Goal: Task Accomplishment & Management: Manage account settings

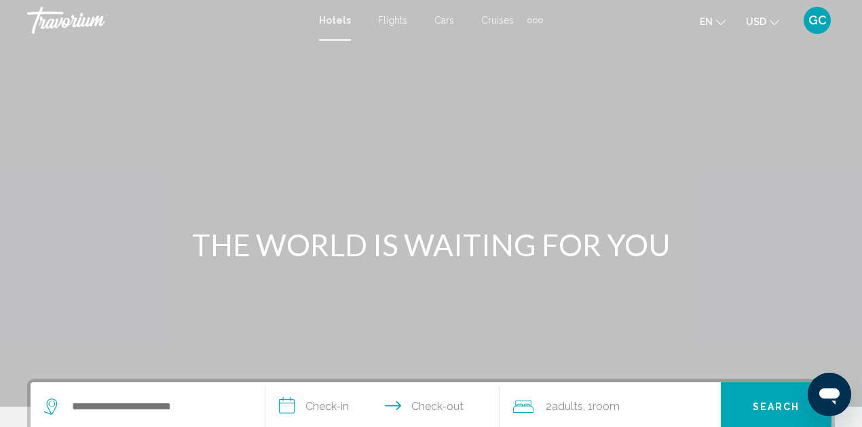
click at [820, 22] on span "GC" at bounding box center [817, 21] width 18 height 14
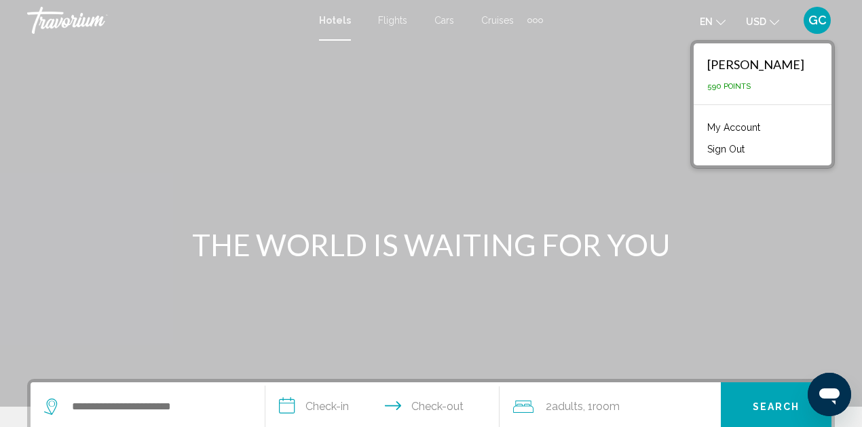
click at [700, 123] on link "My Account" at bounding box center [733, 128] width 66 height 18
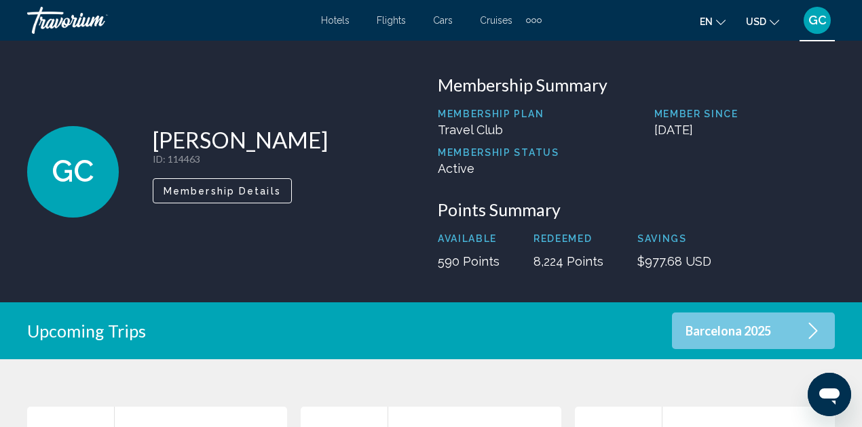
click at [461, 170] on p "Active" at bounding box center [498, 168] width 121 height 14
click at [490, 163] on p "Active" at bounding box center [498, 168] width 121 height 14
click at [488, 153] on p "Membership Status" at bounding box center [498, 152] width 121 height 11
click at [241, 189] on span "Membership Details" at bounding box center [221, 191] width 117 height 11
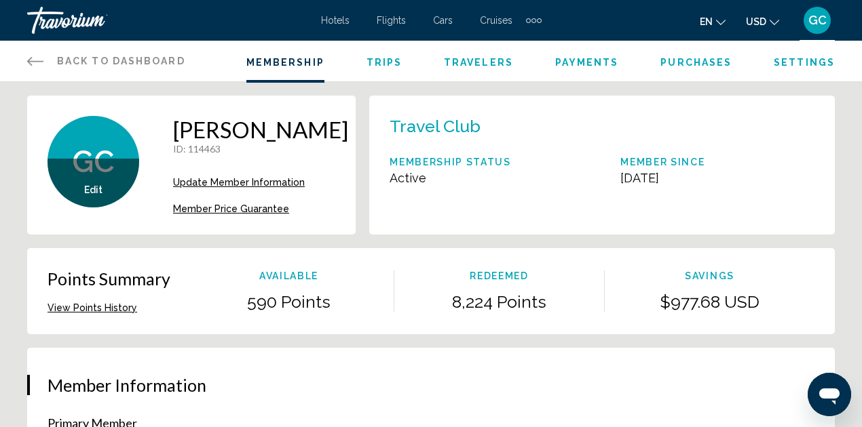
click at [300, 61] on span "Membership" at bounding box center [285, 62] width 78 height 11
click at [97, 314] on button "View Points History" at bounding box center [92, 308] width 90 height 12
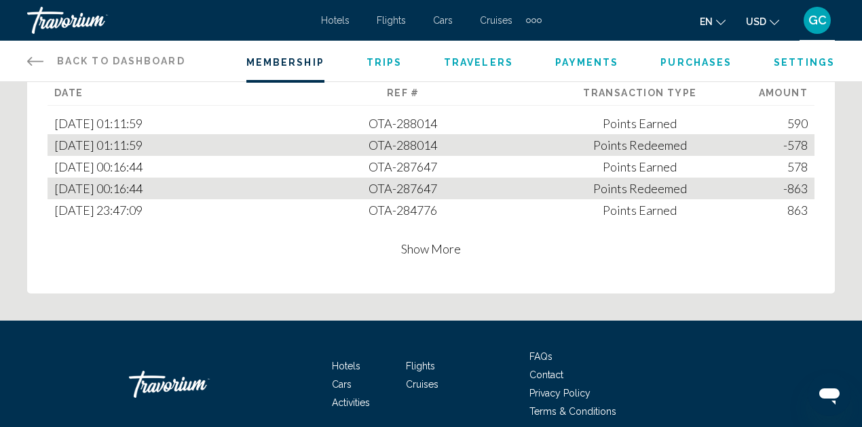
scroll to position [984, 0]
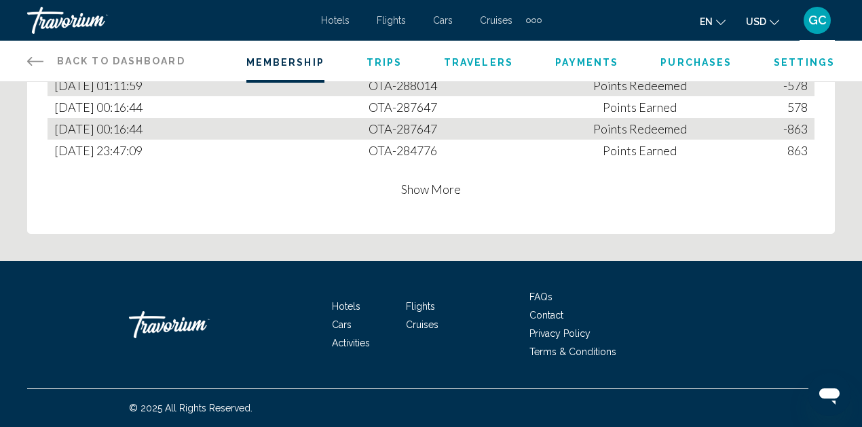
click at [427, 195] on span "Show More" at bounding box center [431, 189] width 60 height 15
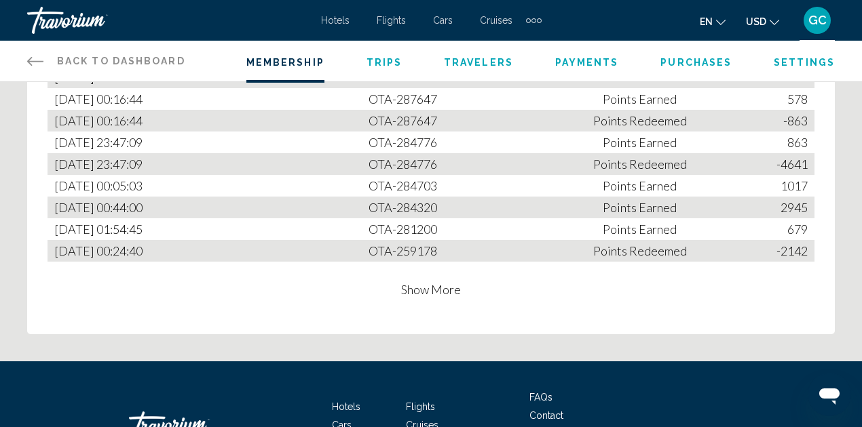
click at [449, 297] on span "Show More" at bounding box center [431, 289] width 60 height 15
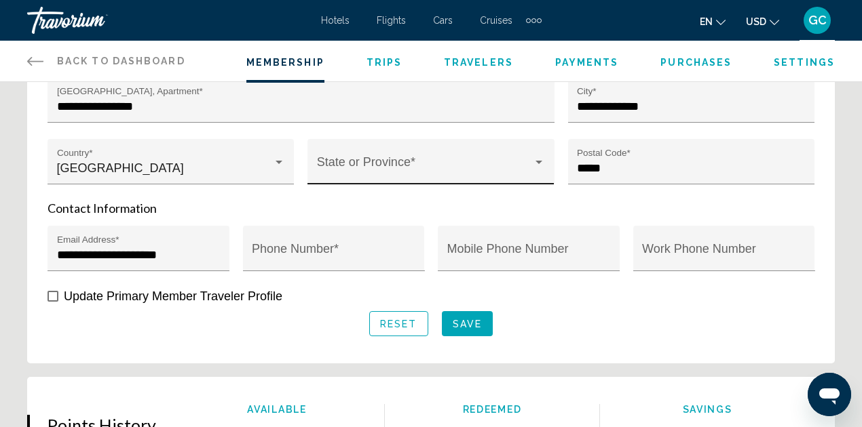
scroll to position [410, 0]
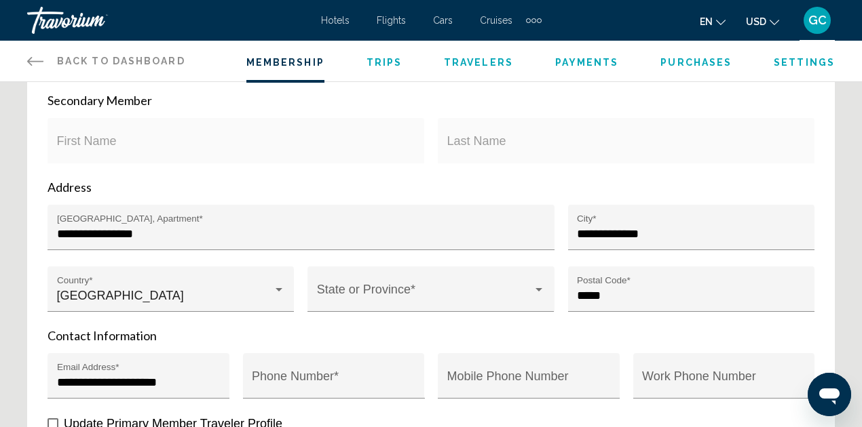
click at [31, 60] on icon "Main content" at bounding box center [35, 61] width 16 height 16
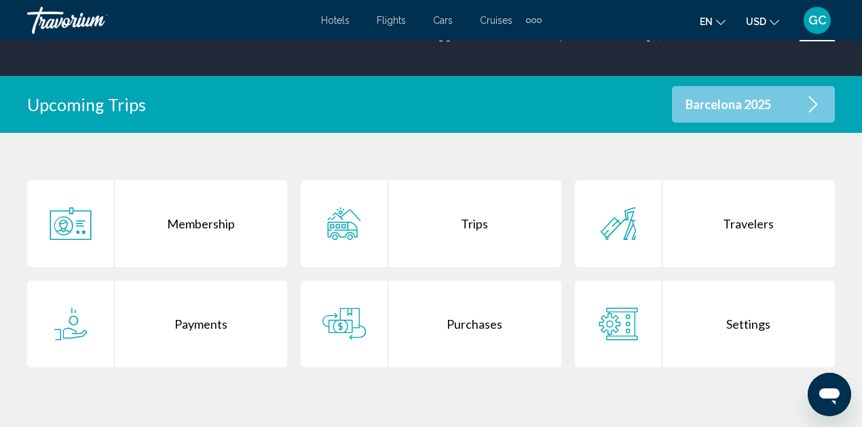
scroll to position [226, 0]
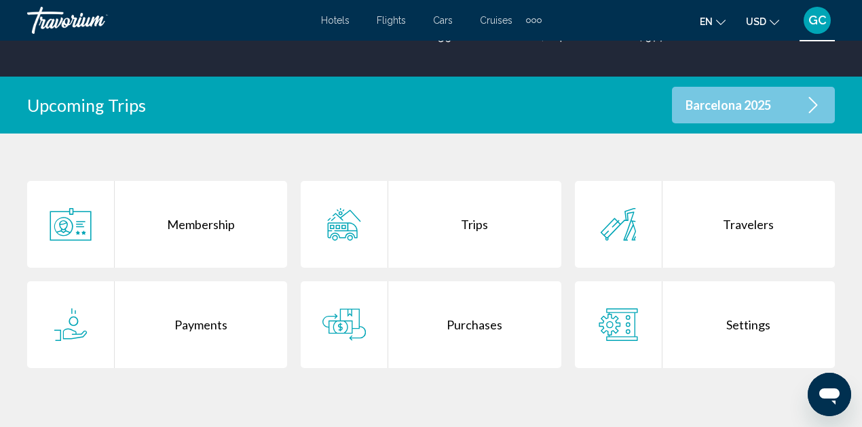
click at [213, 230] on div "Membership" at bounding box center [201, 224] width 172 height 87
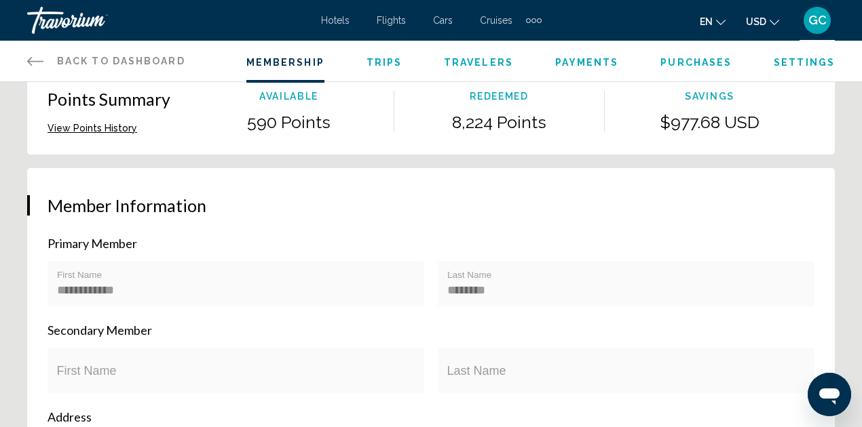
scroll to position [180, 0]
click at [95, 134] on button "View Points History" at bounding box center [92, 127] width 90 height 12
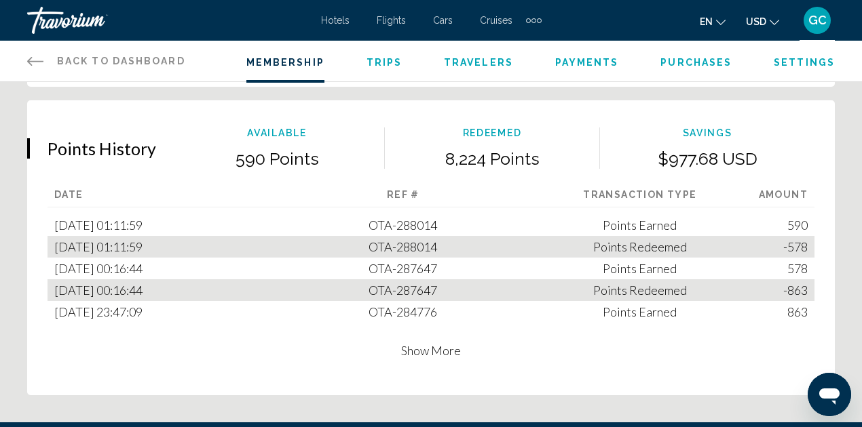
scroll to position [828, 0]
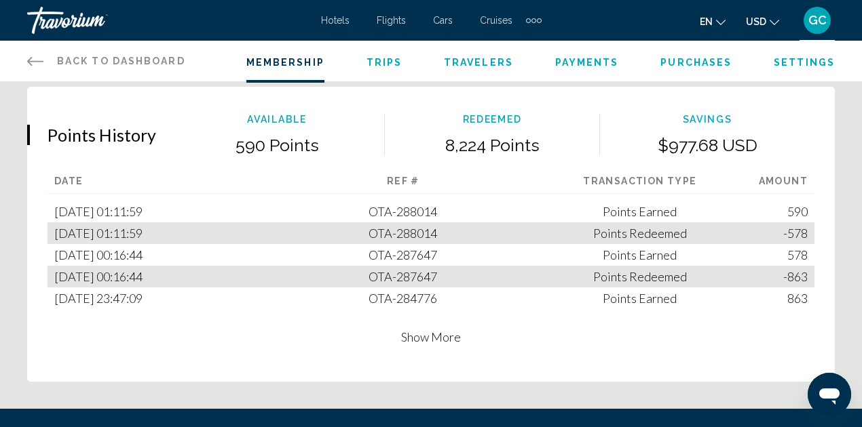
drag, startPoint x: 153, startPoint y: 218, endPoint x: 159, endPoint y: 222, distance: 7.0
click at [153, 218] on div "[DATE] 01:11:59" at bounding box center [165, 212] width 237 height 22
click at [627, 244] on div "Points Redeemed" at bounding box center [639, 234] width 237 height 22
click at [638, 262] on div "Points Earned" at bounding box center [639, 255] width 237 height 22
click at [638, 281] on div "Points Redeemed" at bounding box center [639, 277] width 237 height 22
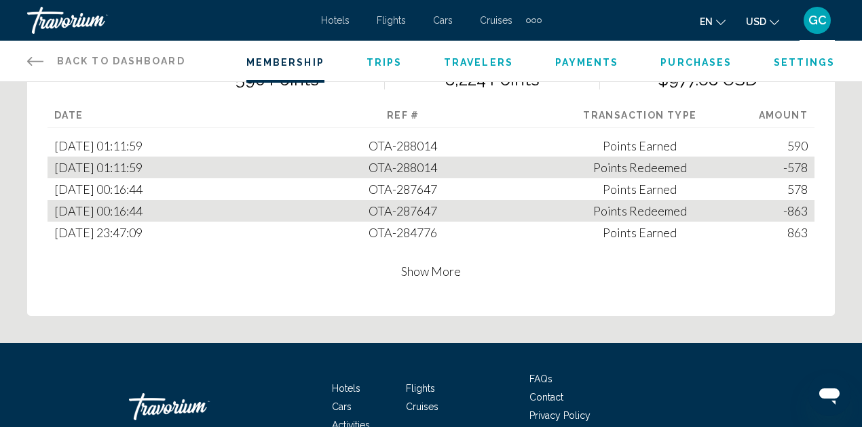
scroll to position [963, 0]
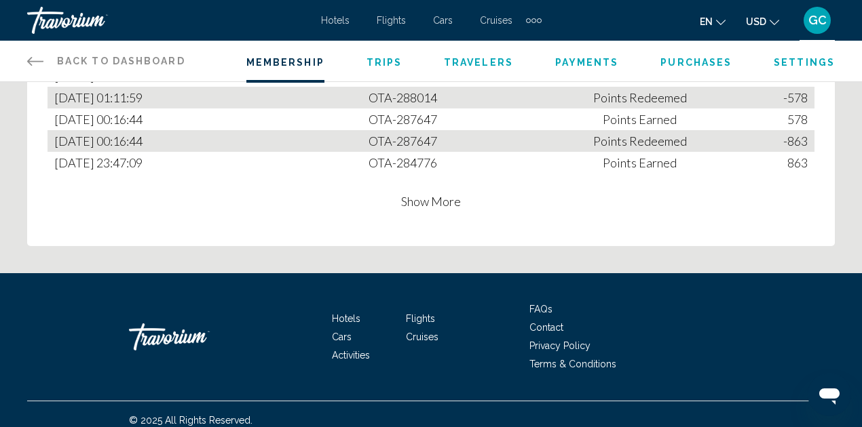
click at [813, 11] on div "GC" at bounding box center [816, 20] width 27 height 27
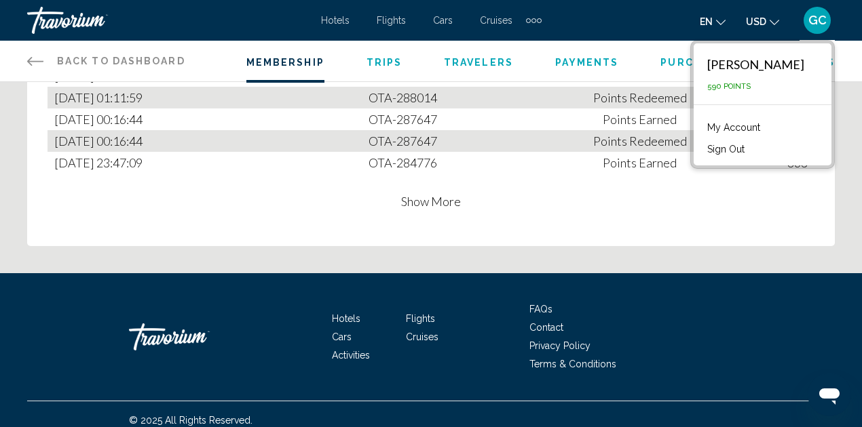
click at [813, 11] on div "GC" at bounding box center [816, 20] width 27 height 27
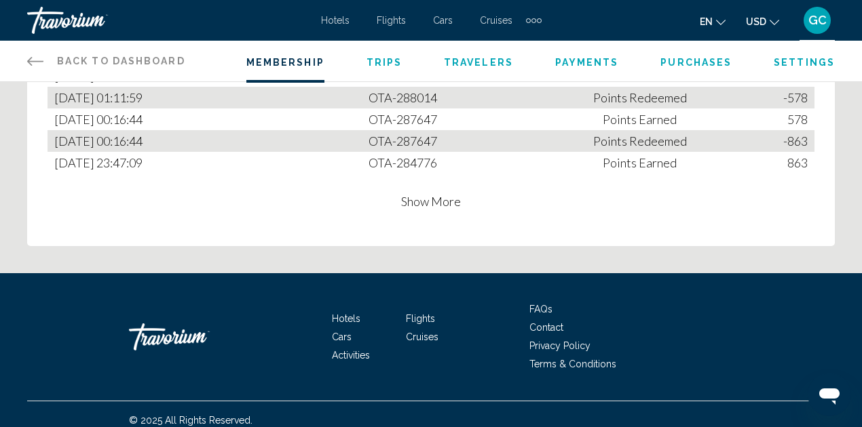
click at [813, 11] on div "GC" at bounding box center [816, 20] width 27 height 27
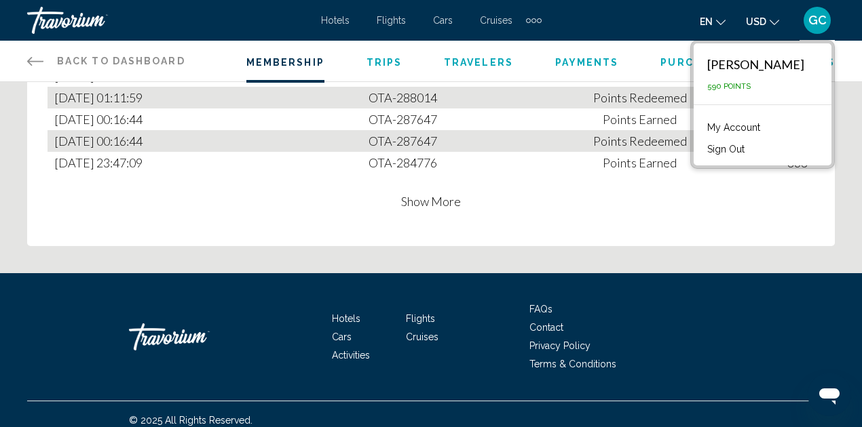
click at [707, 82] on span "590 Points" at bounding box center [728, 86] width 43 height 9
click at [722, 26] on button "en English Español Français Italiano Português русский" at bounding box center [712, 22] width 26 height 20
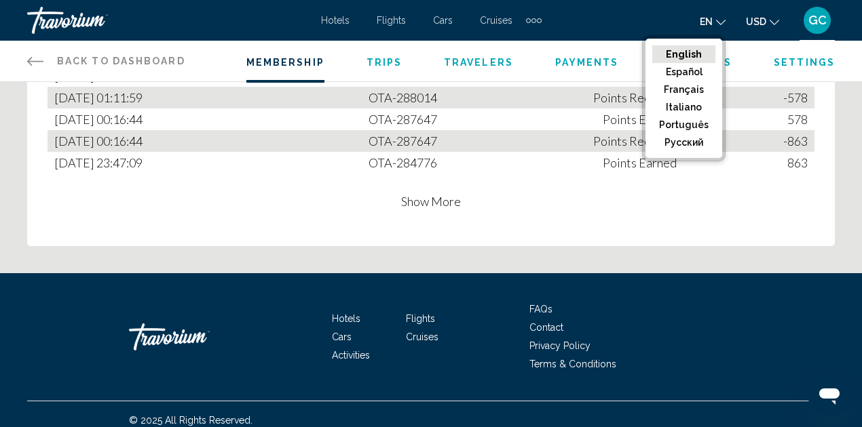
click at [722, 24] on button "en English Español Français Italiano Português русский" at bounding box center [712, 22] width 26 height 20
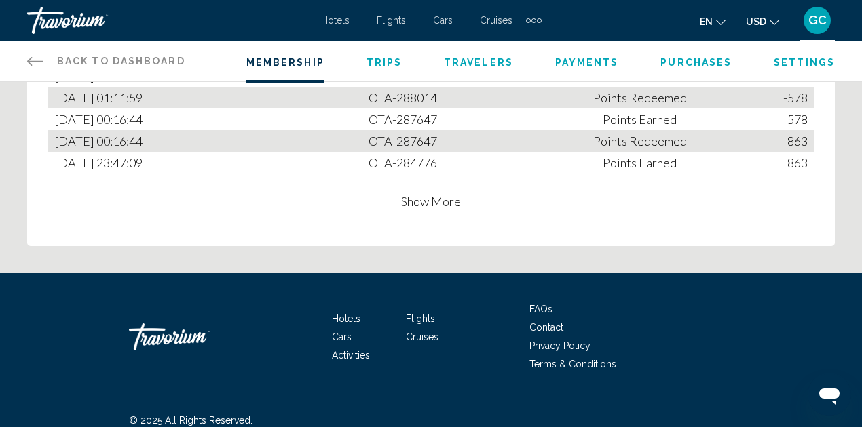
click at [722, 24] on button "en English Español Français Italiano Português русский" at bounding box center [712, 22] width 26 height 20
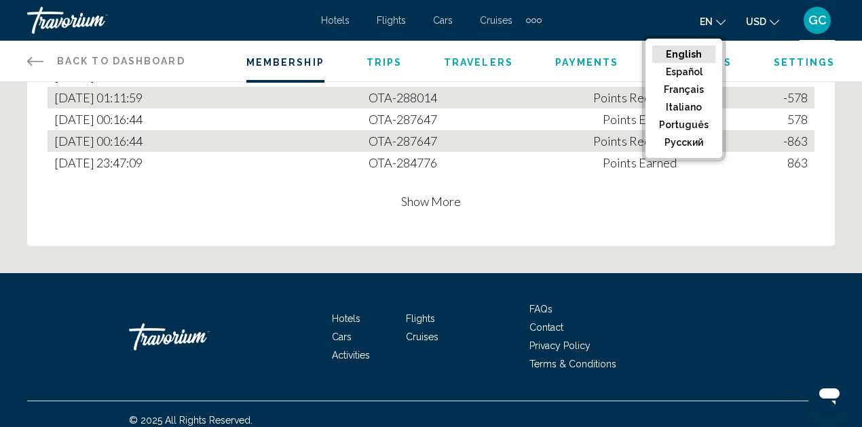
click at [30, 61] on icon "Main content" at bounding box center [35, 61] width 16 height 9
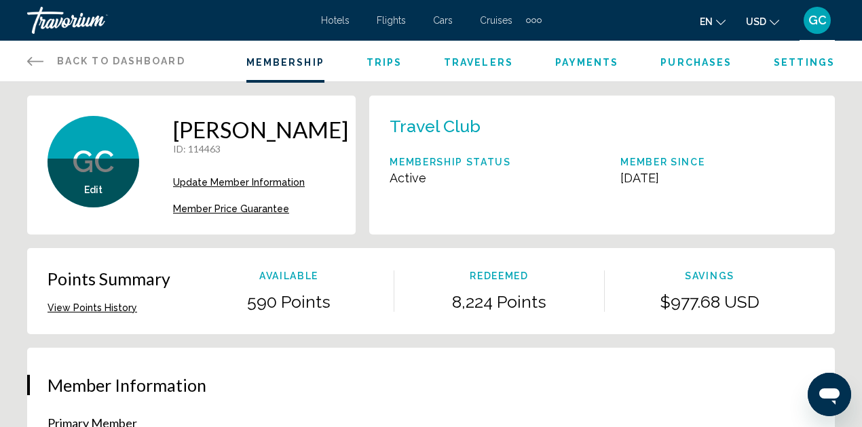
click at [33, 60] on icon "Main content" at bounding box center [35, 61] width 16 height 16
